Goal: Task Accomplishment & Management: Complete application form

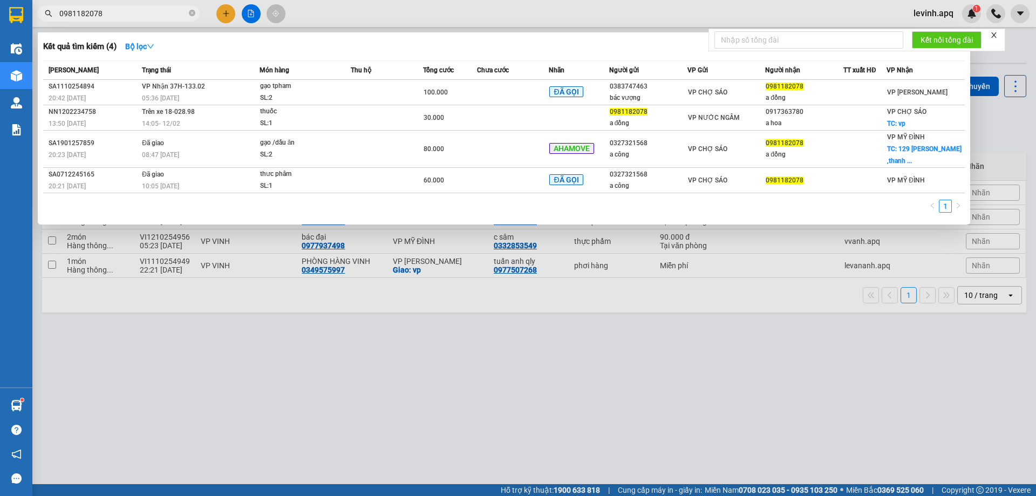
click at [195, 15] on span "0981182078" at bounding box center [119, 13] width 162 height 16
click at [189, 13] on icon "close-circle" at bounding box center [192, 13] width 6 height 6
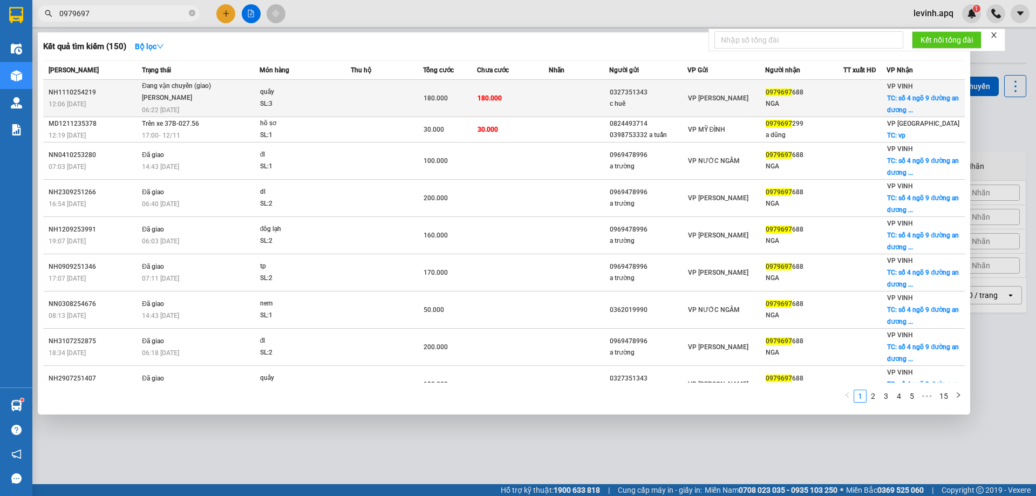
type input "0979697"
click at [182, 107] on td "Đang vận chuyển (giao) [PERSON_NAME] 06:22 [DATE]" at bounding box center [199, 98] width 120 height 37
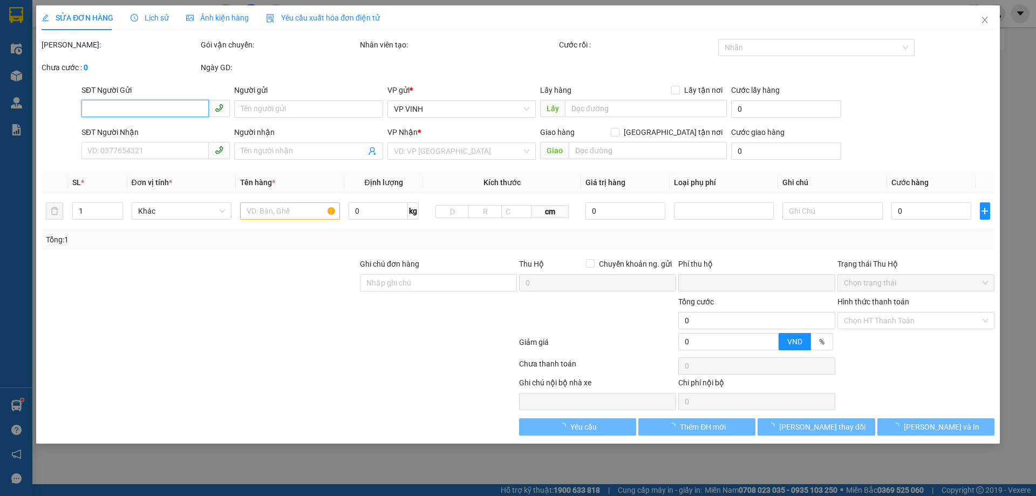
type input "0327351343"
type input "c huê"
type input "0979697688"
type input "NGA"
checkbox input "true"
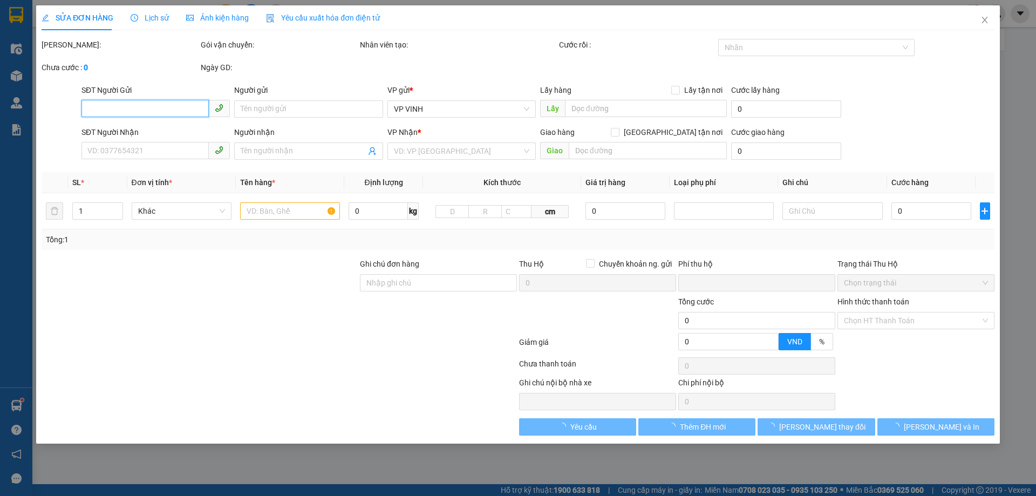
type input "số 4 ngõ 9 đường an [PERSON_NAME]"
type input "0"
type input "180.000"
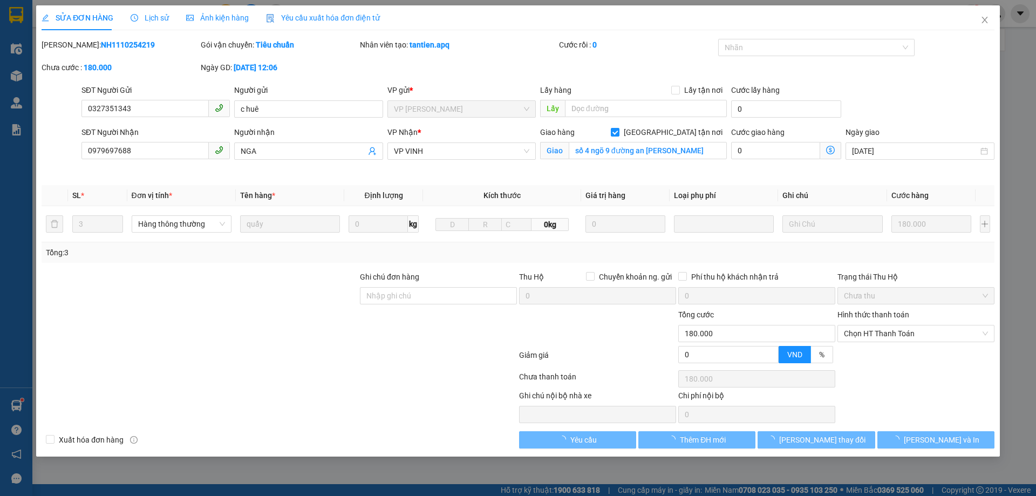
click at [145, 20] on span "Lịch sử" at bounding box center [150, 17] width 38 height 9
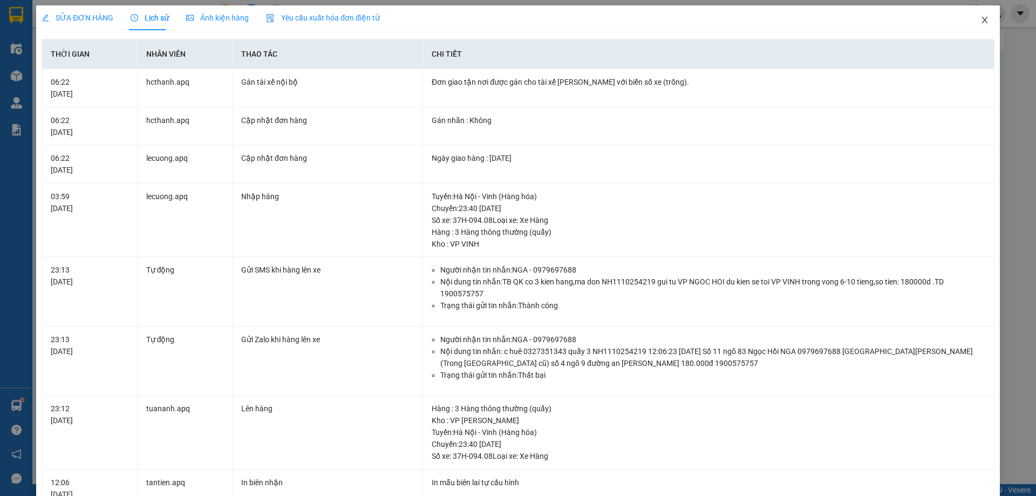
click at [970, 19] on span "Close" at bounding box center [985, 20] width 30 height 30
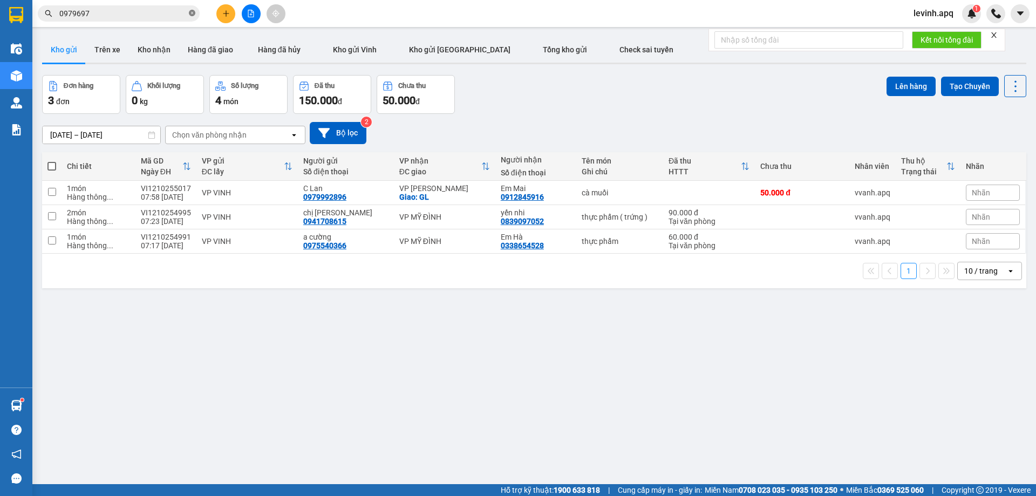
click at [193, 11] on icon "close-circle" at bounding box center [192, 13] width 6 height 6
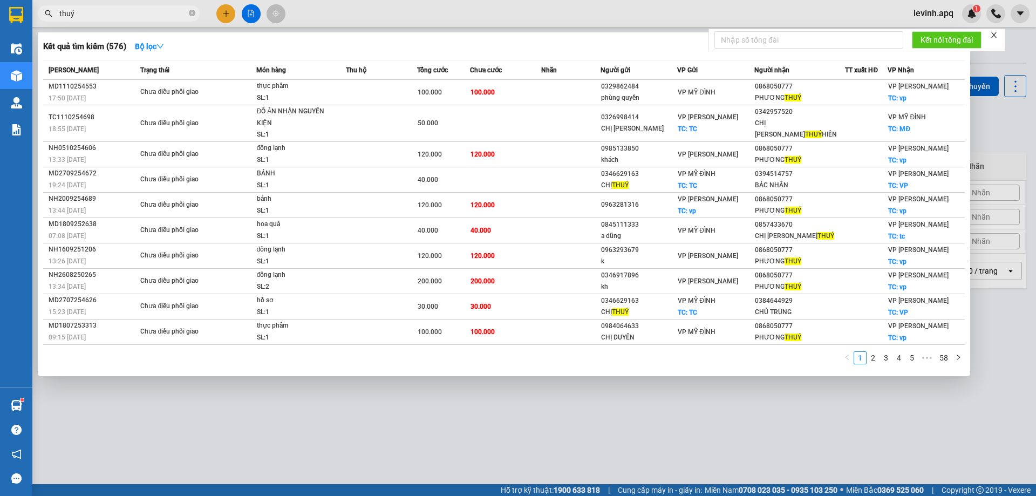
type input "thuý"
click at [193, 13] on icon "close-circle" at bounding box center [192, 13] width 6 height 6
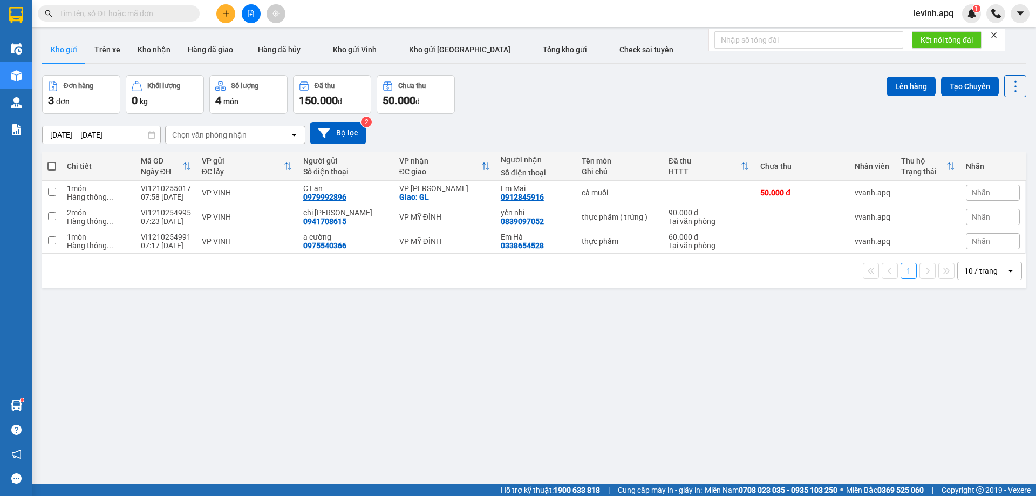
paste input "0913088455"
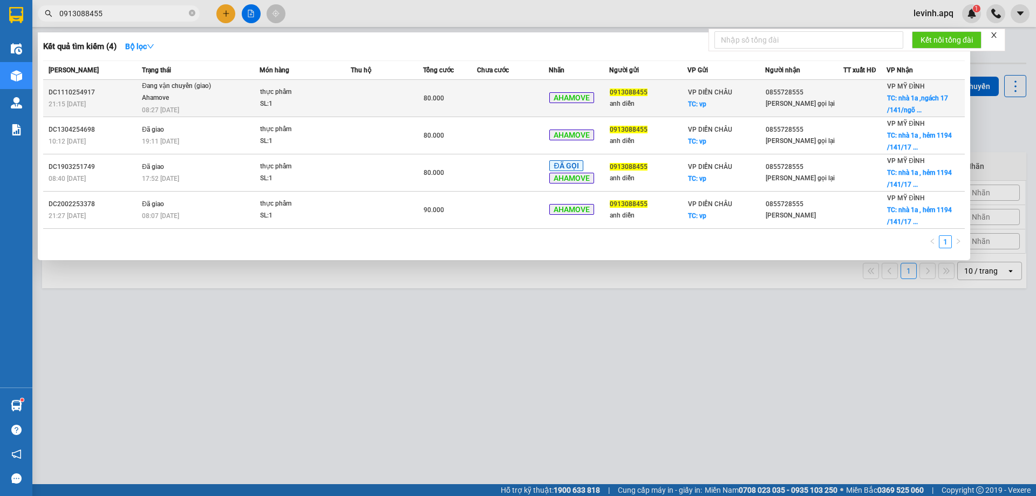
type input "0913088455"
click at [216, 100] on div "Ahamove" at bounding box center [182, 98] width 81 height 12
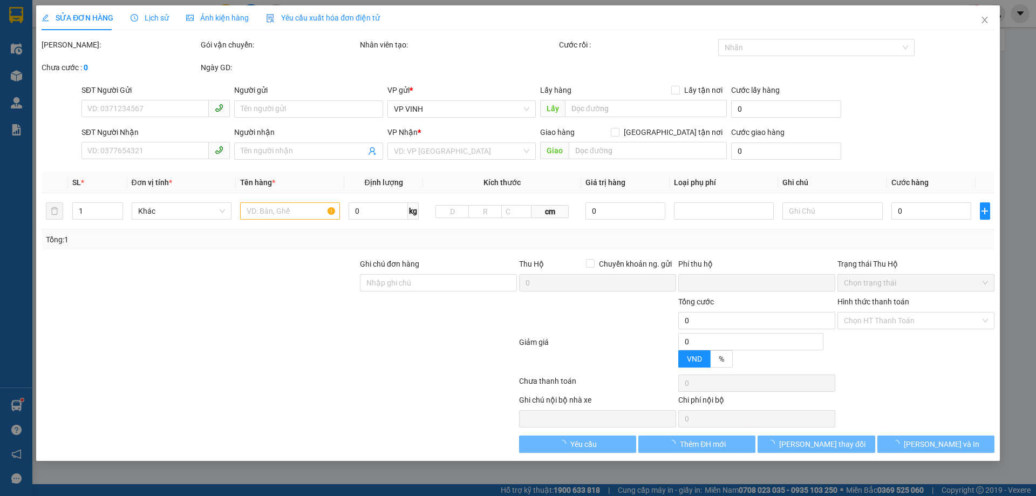
click at [156, 20] on span "Lịch sử" at bounding box center [150, 17] width 38 height 9
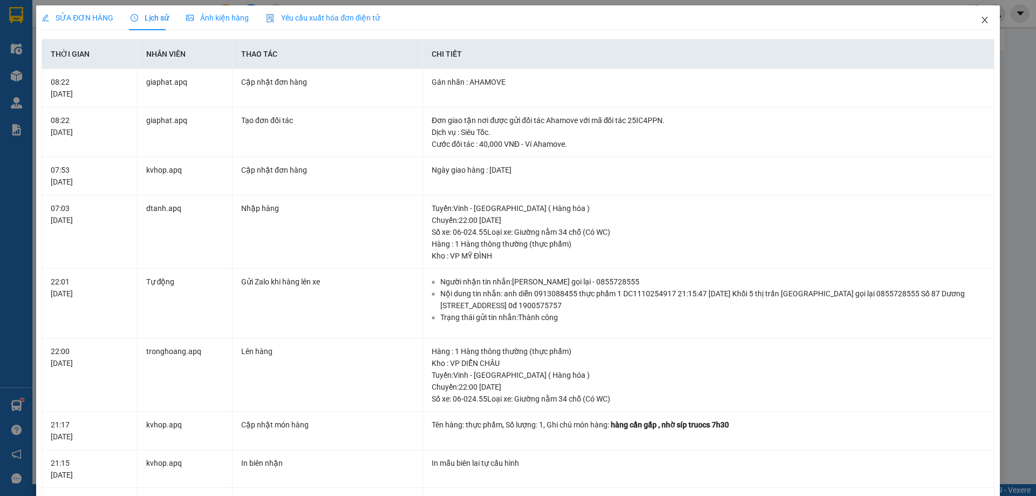
click at [970, 22] on span "Close" at bounding box center [985, 20] width 30 height 30
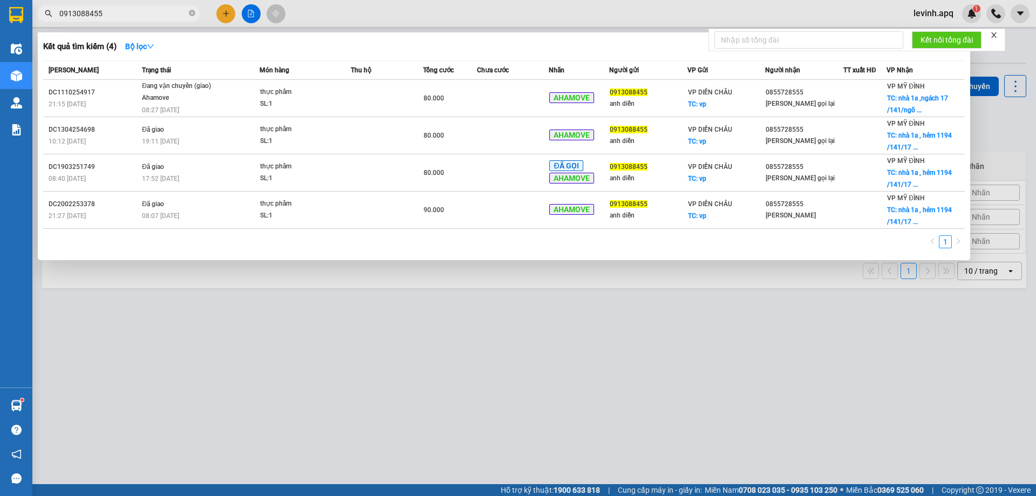
click at [138, 15] on input "0913088455" at bounding box center [122, 14] width 127 height 12
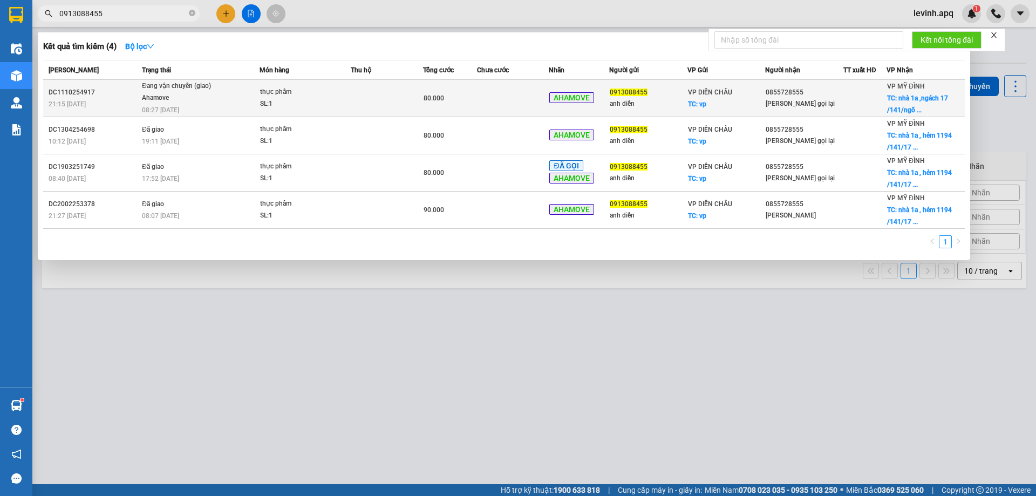
click at [381, 107] on td at bounding box center [387, 98] width 72 height 37
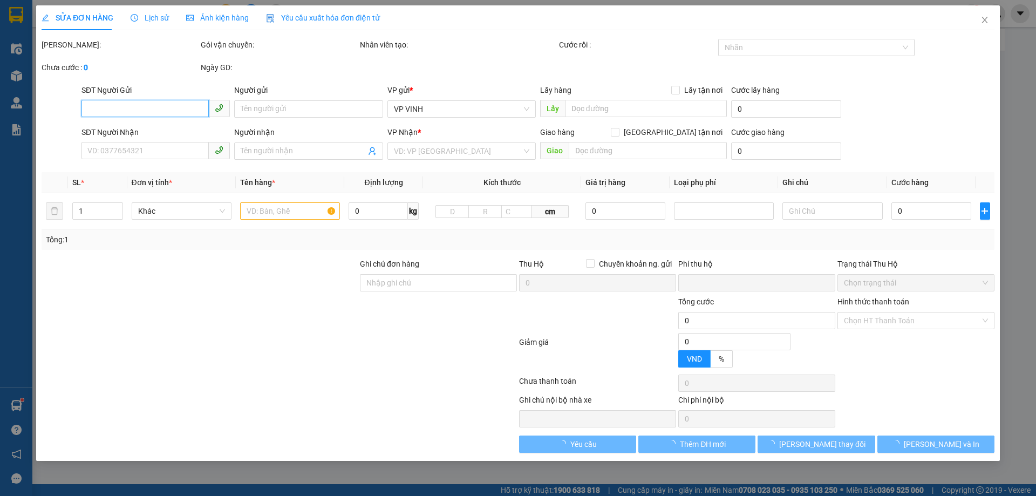
type input "0913088455"
type input "anh diễn"
checkbox input "true"
type input "vp"
type input "0855728555"
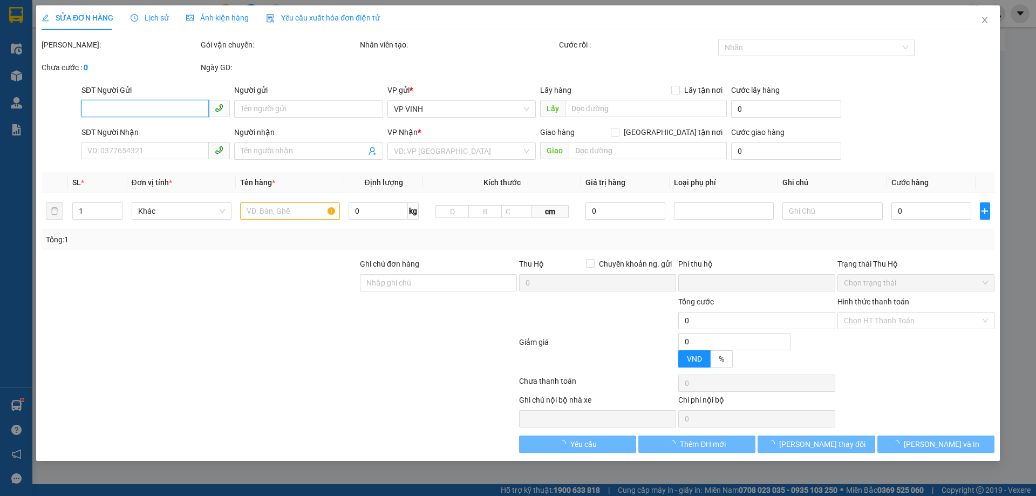
type input "[PERSON_NAME] gọi lại"
checkbox input "true"
type input "nhà [STREET_ADDRESS]"
type input "40.000"
type input "0"
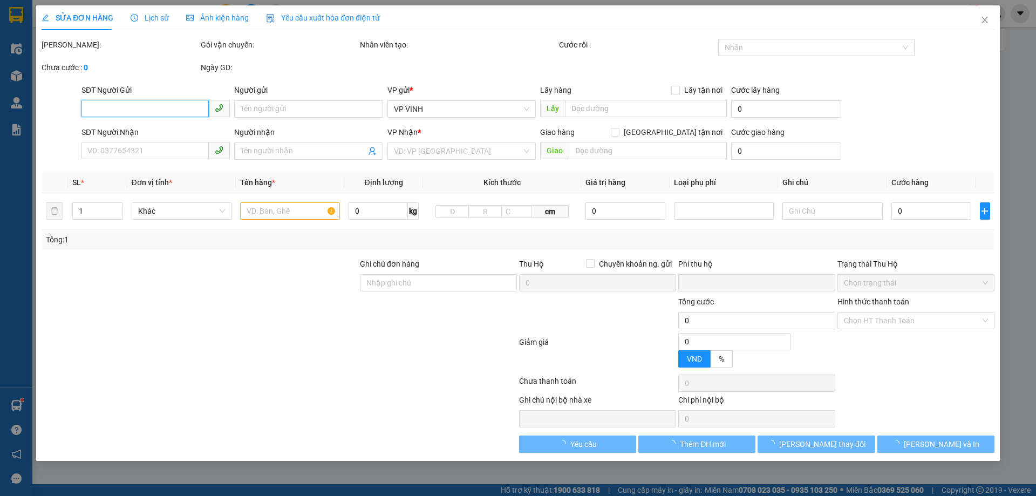
type input "80.000"
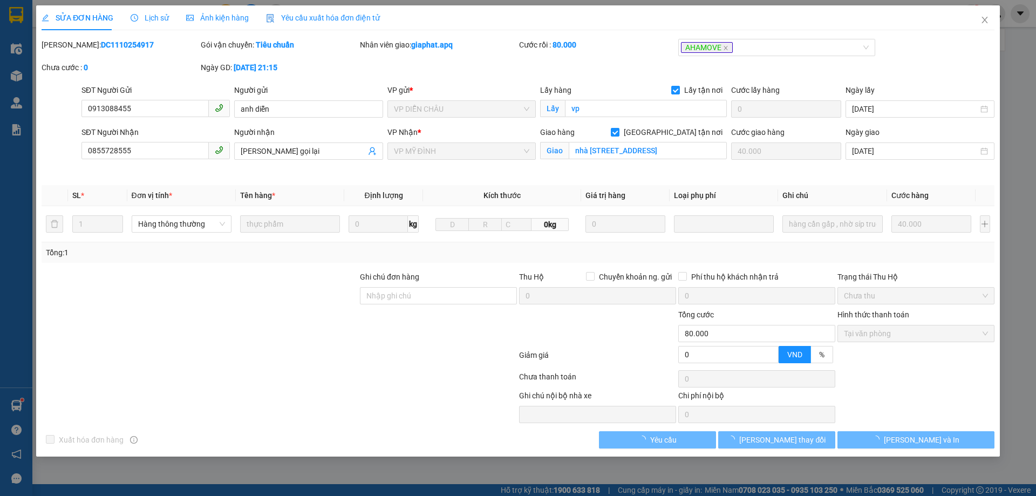
click at [146, 20] on span "Lịch sử" at bounding box center [150, 17] width 38 height 9
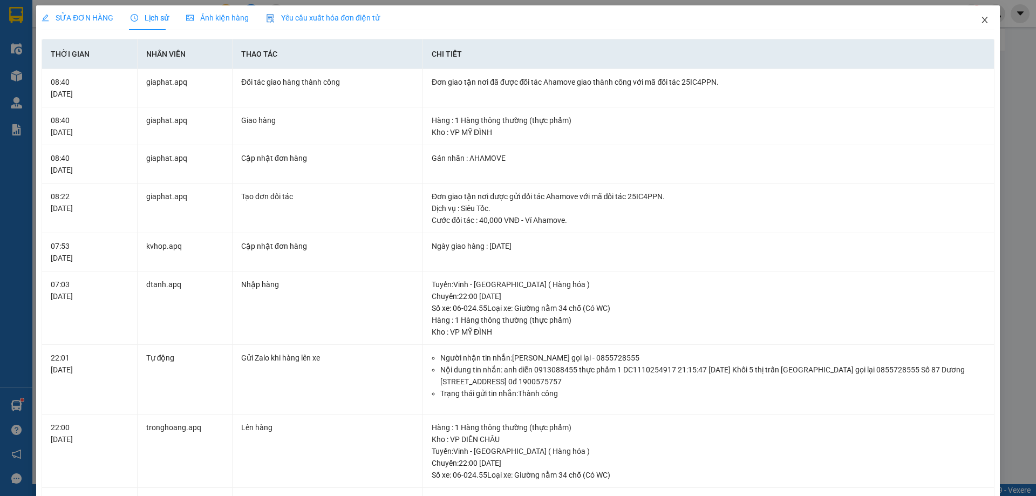
click at [980, 18] on icon "close" at bounding box center [984, 20] width 9 height 9
